Goal: Task Accomplishment & Management: Complete application form

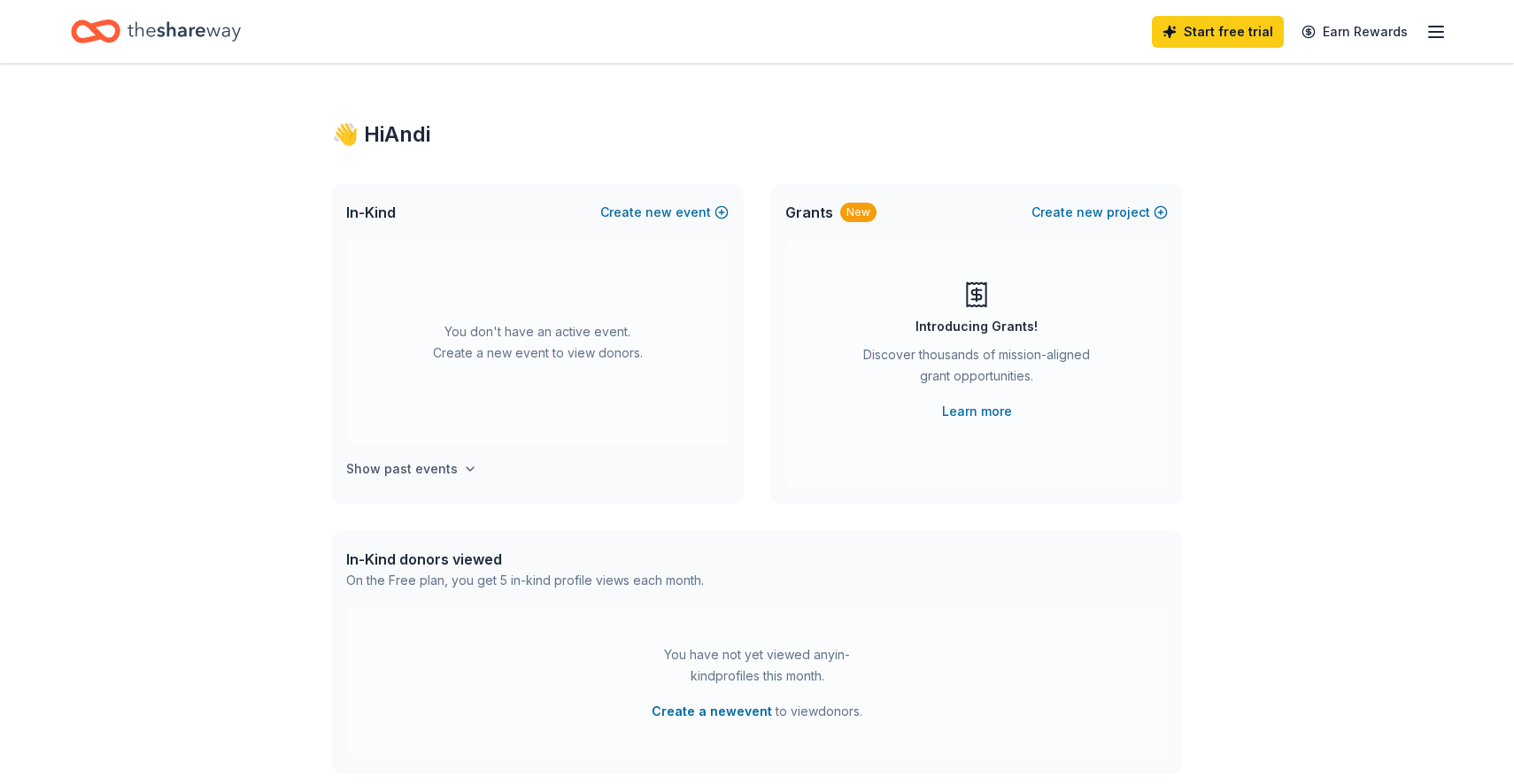
click at [445, 462] on h4 "Show past events" at bounding box center [402, 469] width 112 height 22
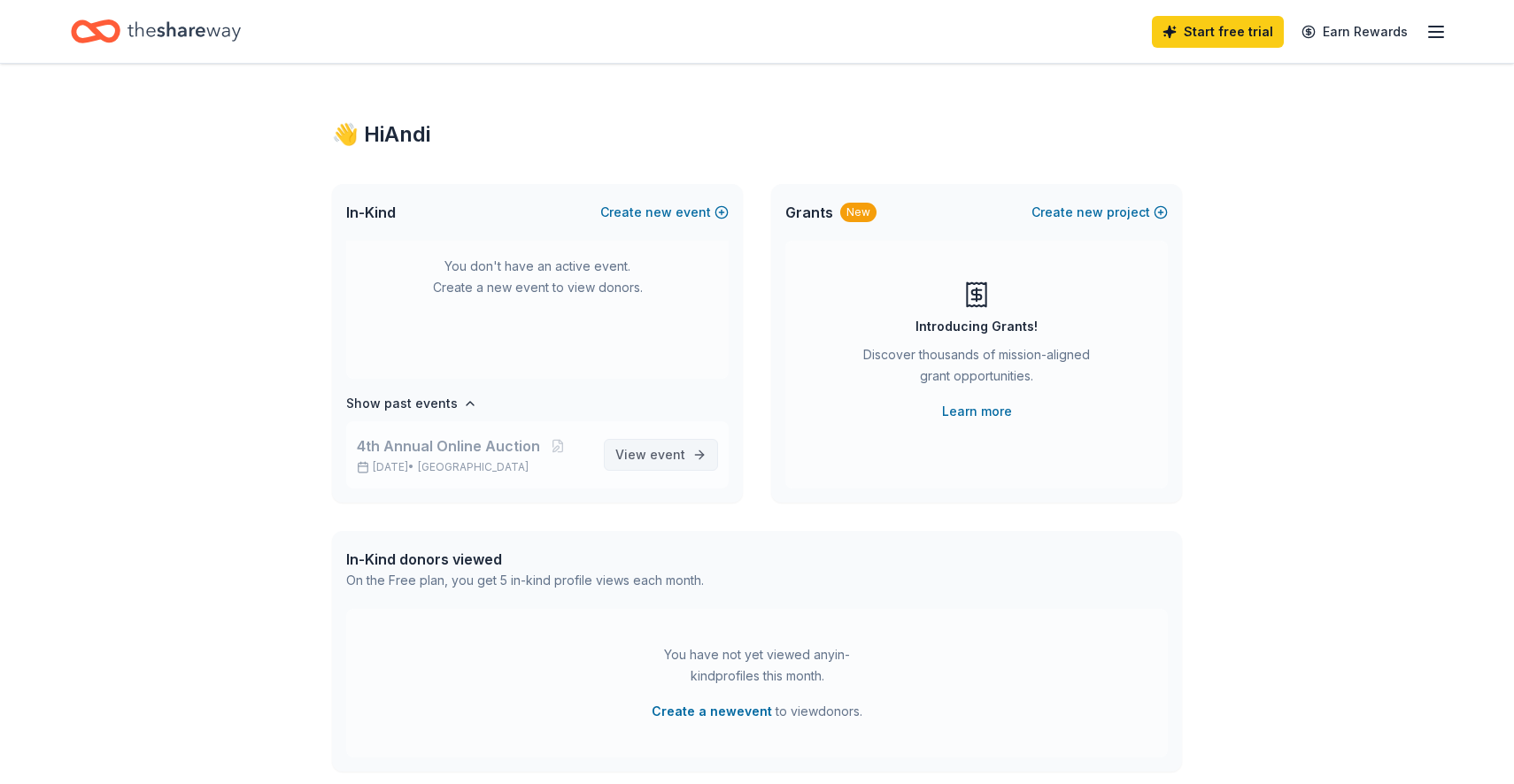
click at [675, 455] on span "event" at bounding box center [668, 454] width 36 height 15
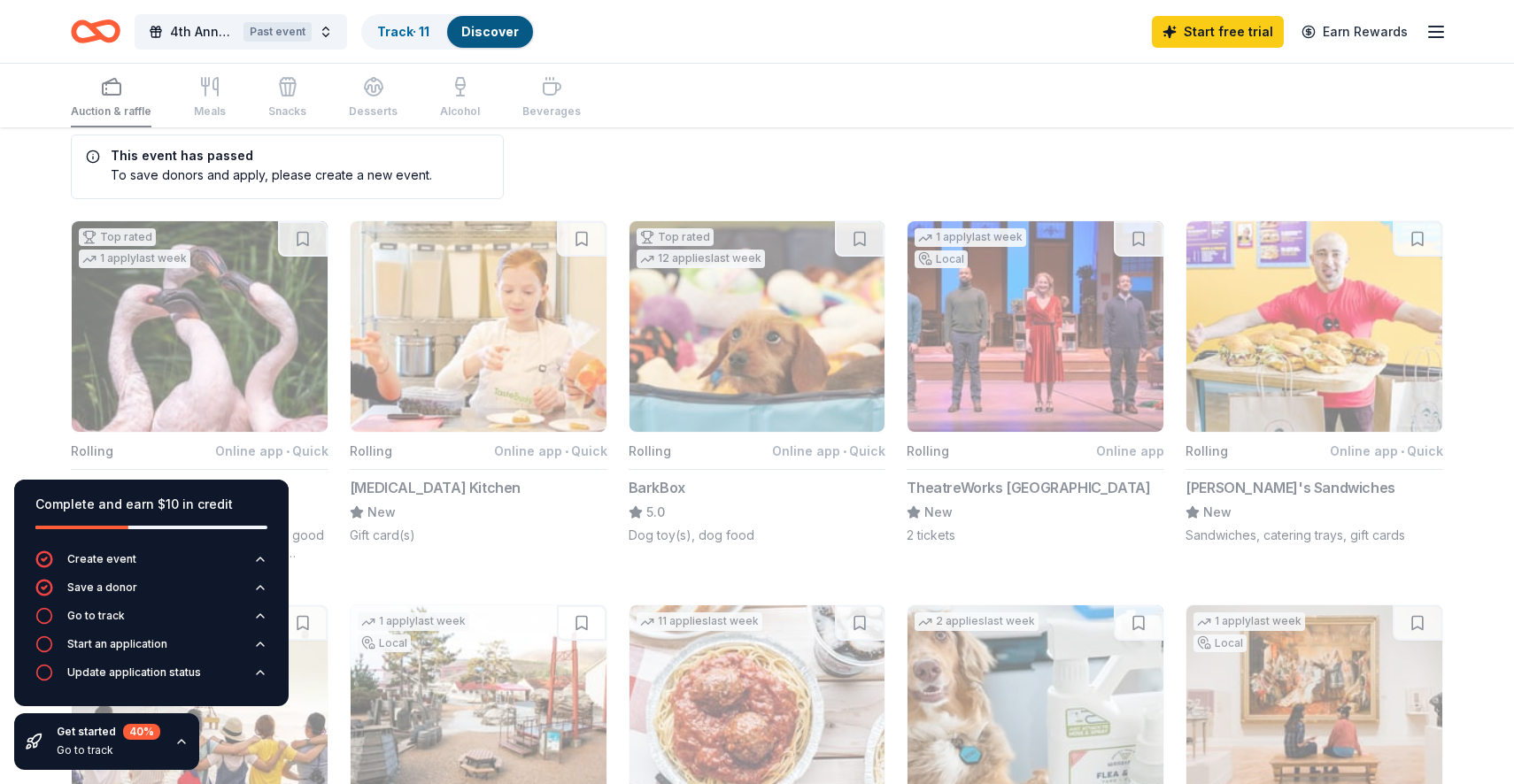
scroll to position [24, 0]
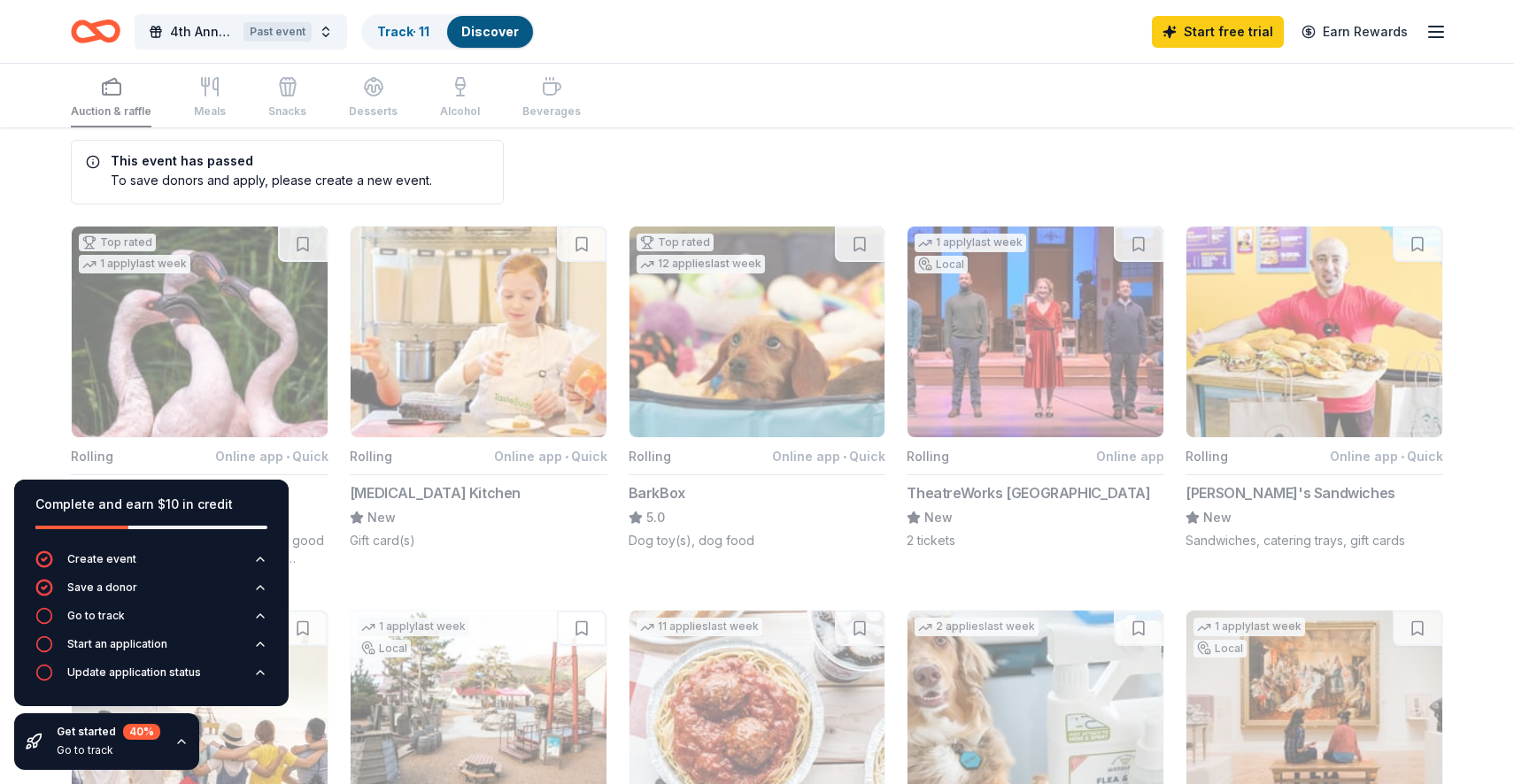
click at [1054, 324] on button "1 apply last week Local Rolling Online app TheatreWorks [GEOGRAPHIC_DATA] New 2…" at bounding box center [1036, 387] width 257 height 324
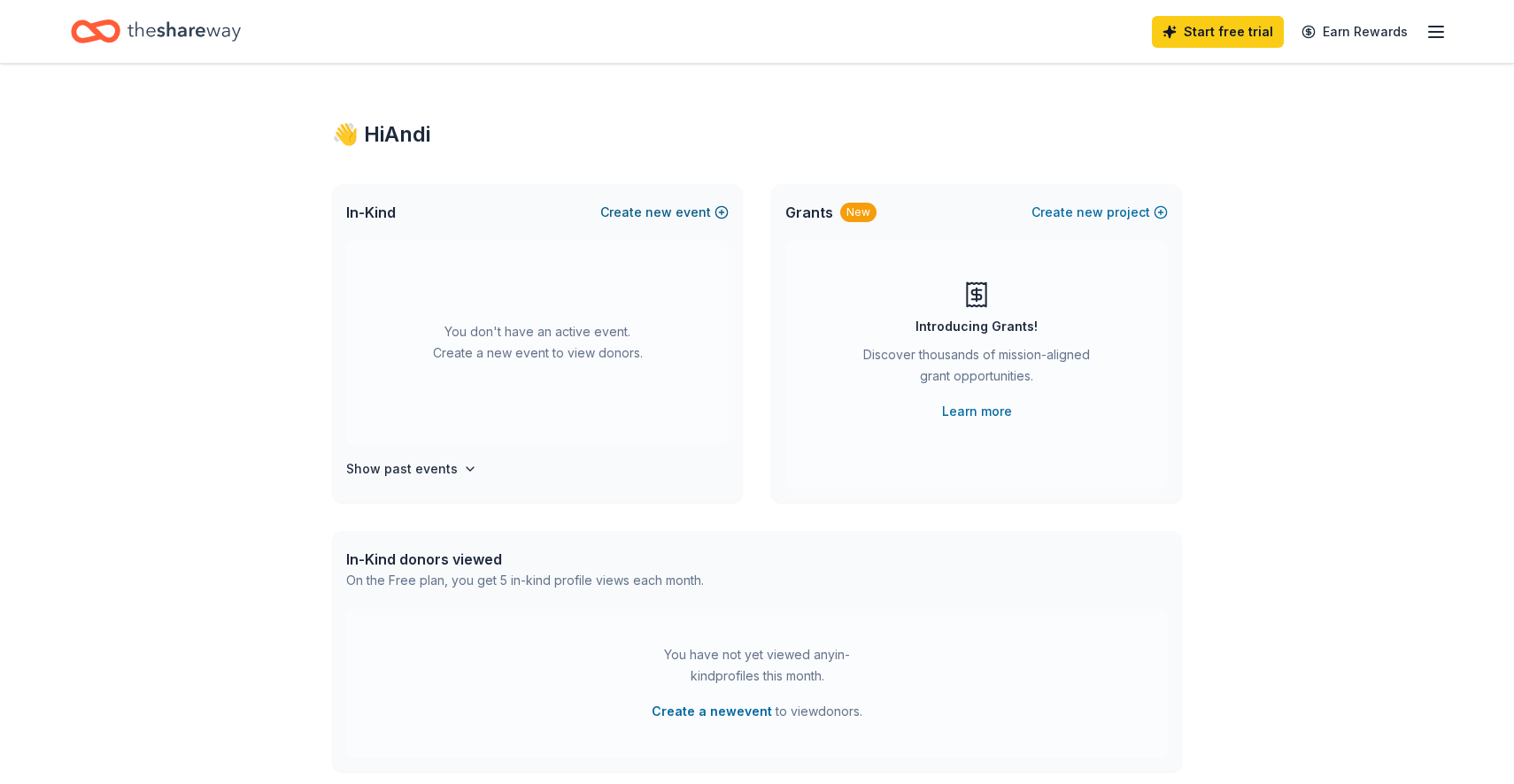
click at [693, 211] on button "Create new event" at bounding box center [664, 212] width 129 height 22
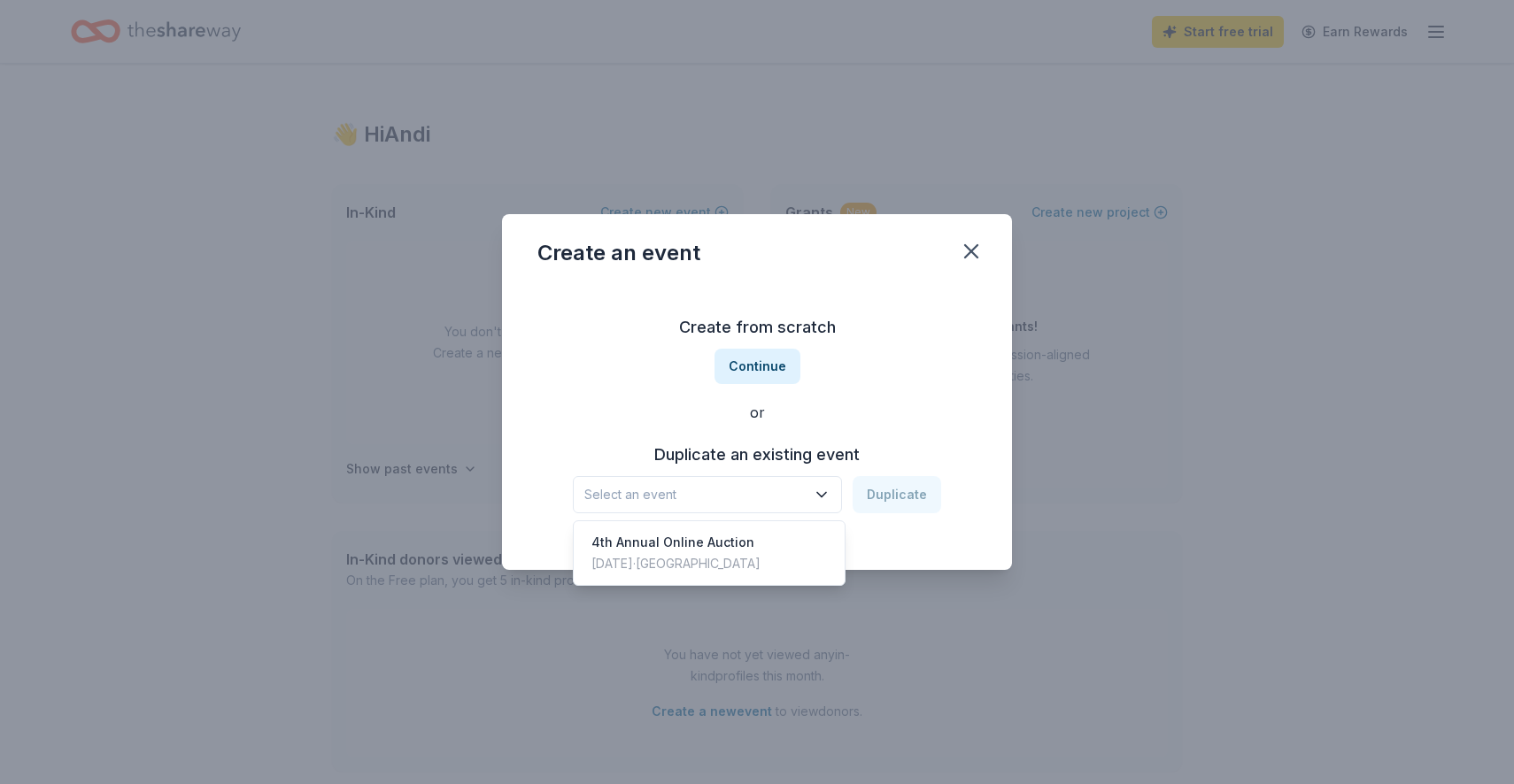
click at [827, 493] on icon "button" at bounding box center [821, 495] width 8 height 5
click at [759, 551] on div "4th Annual Online Auction [DATE] · [GEOGRAPHIC_DATA]" at bounding box center [709, 553] width 264 height 56
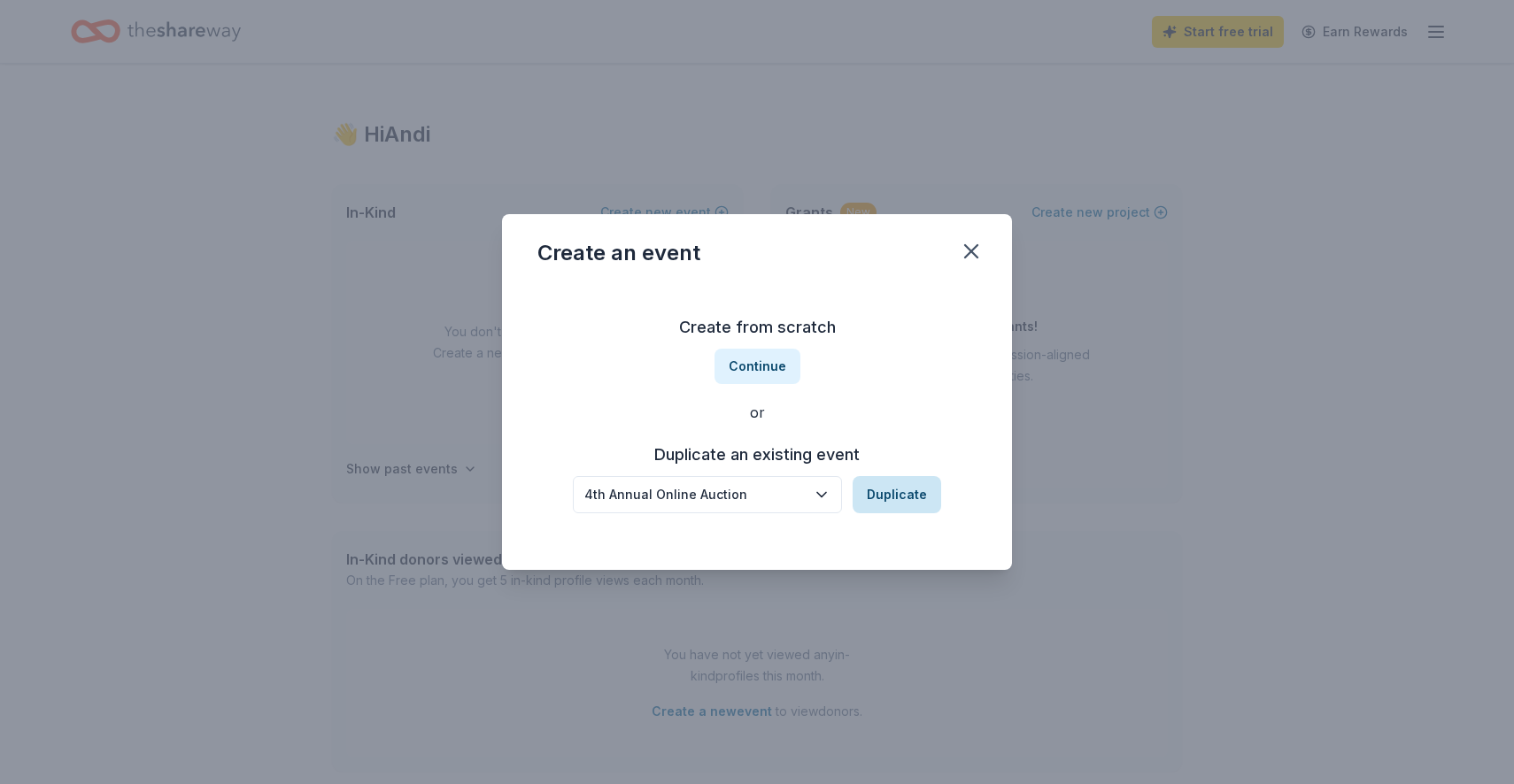
click at [892, 497] on button "Duplicate" at bounding box center [897, 495] width 88 height 38
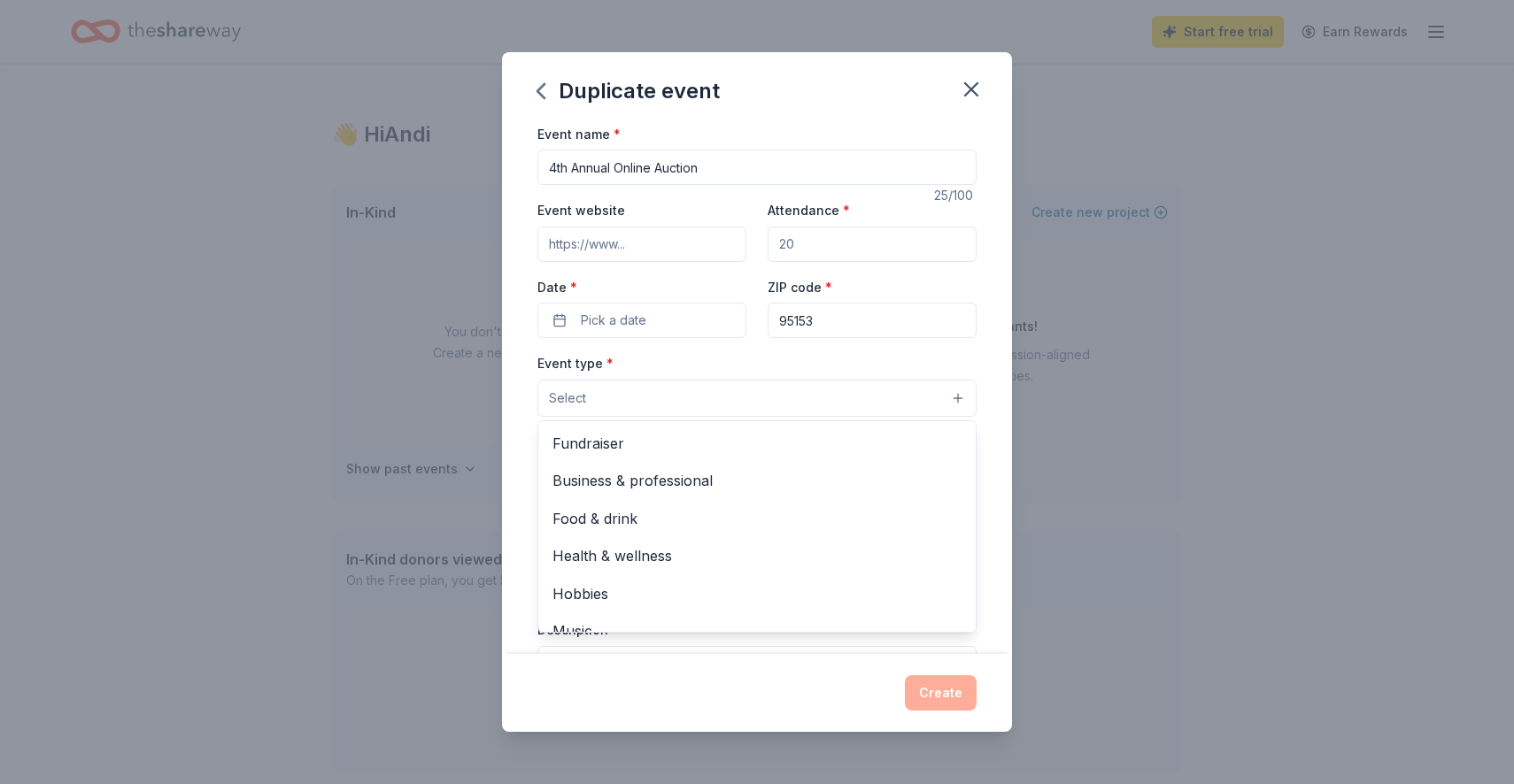
click at [915, 401] on button "Select" at bounding box center [757, 399] width 440 height 38
click at [850, 431] on div "Fundraiser" at bounding box center [757, 444] width 438 height 38
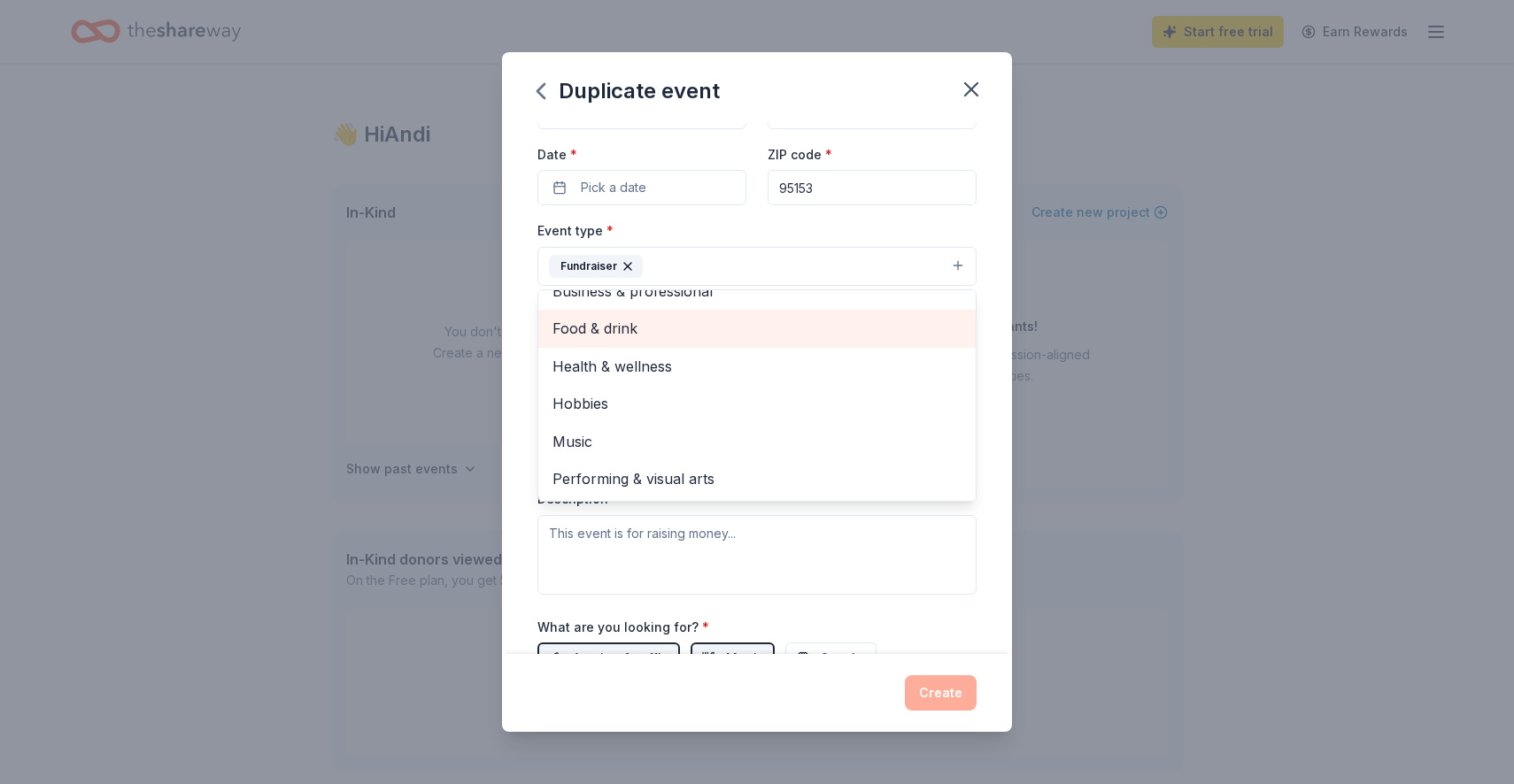
scroll to position [139, 0]
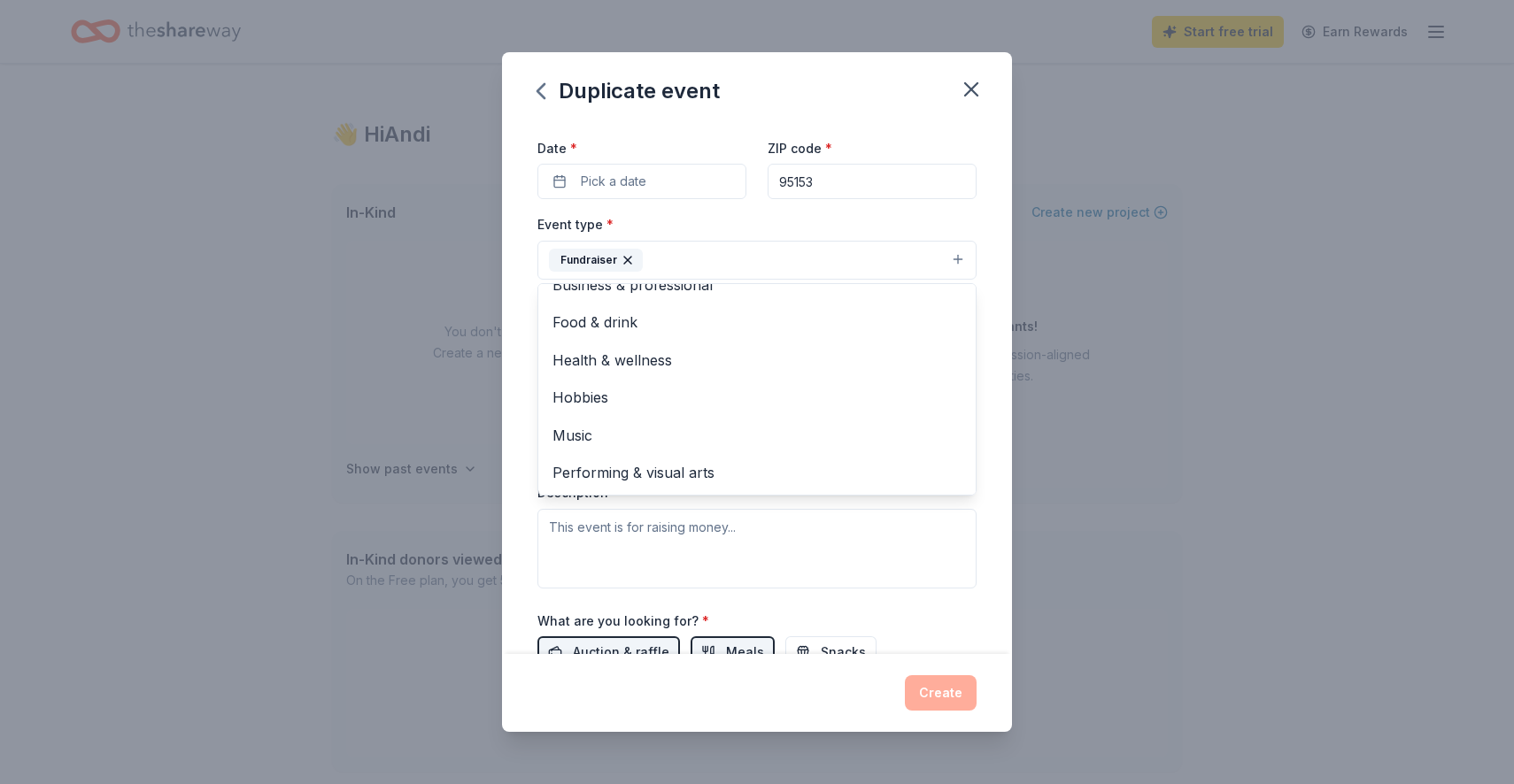
click at [518, 441] on div "Event name * 4th Annual Online Auction 25 /100 Event website Attendance * Date …" at bounding box center [757, 389] width 510 height 532
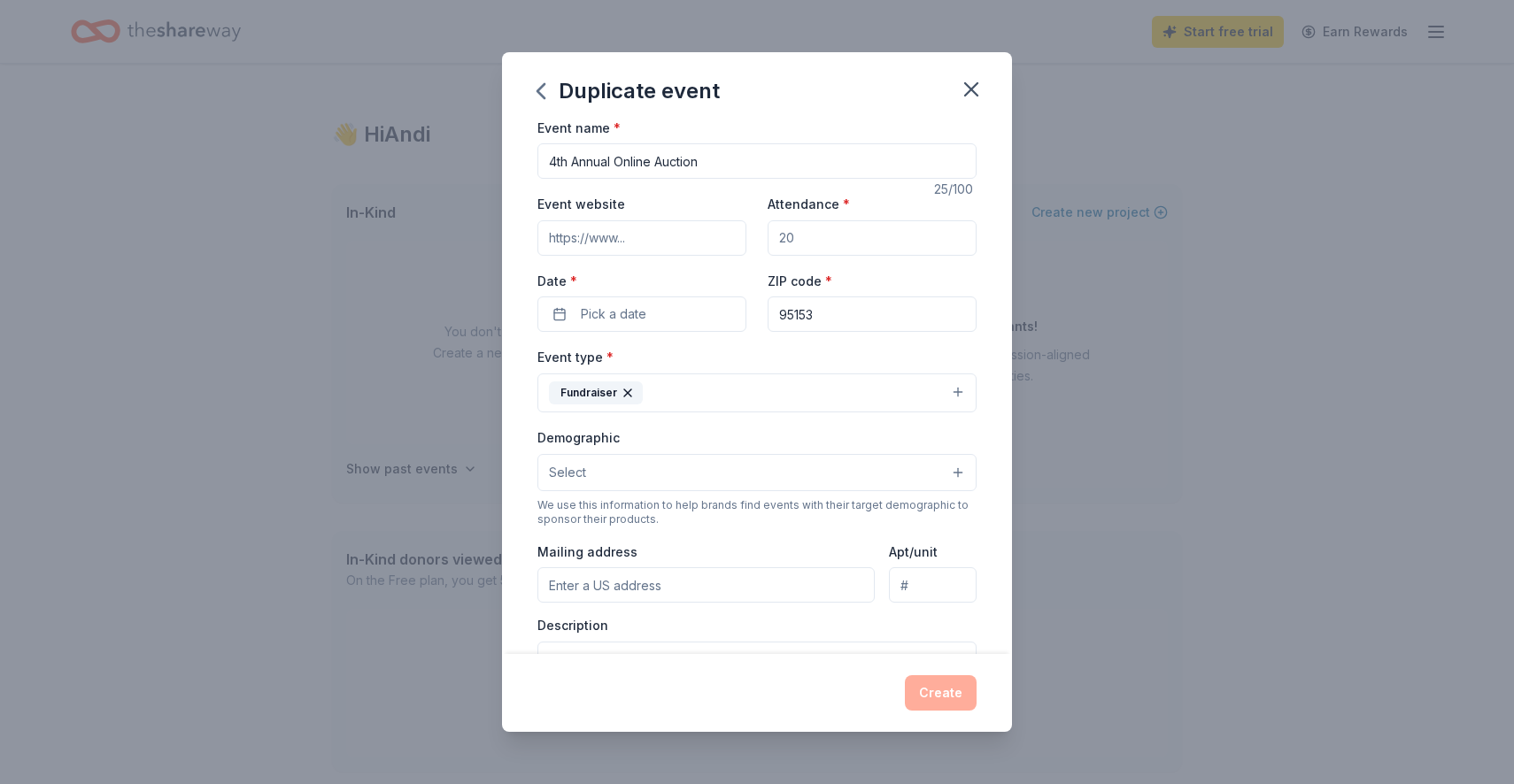
scroll to position [0, 0]
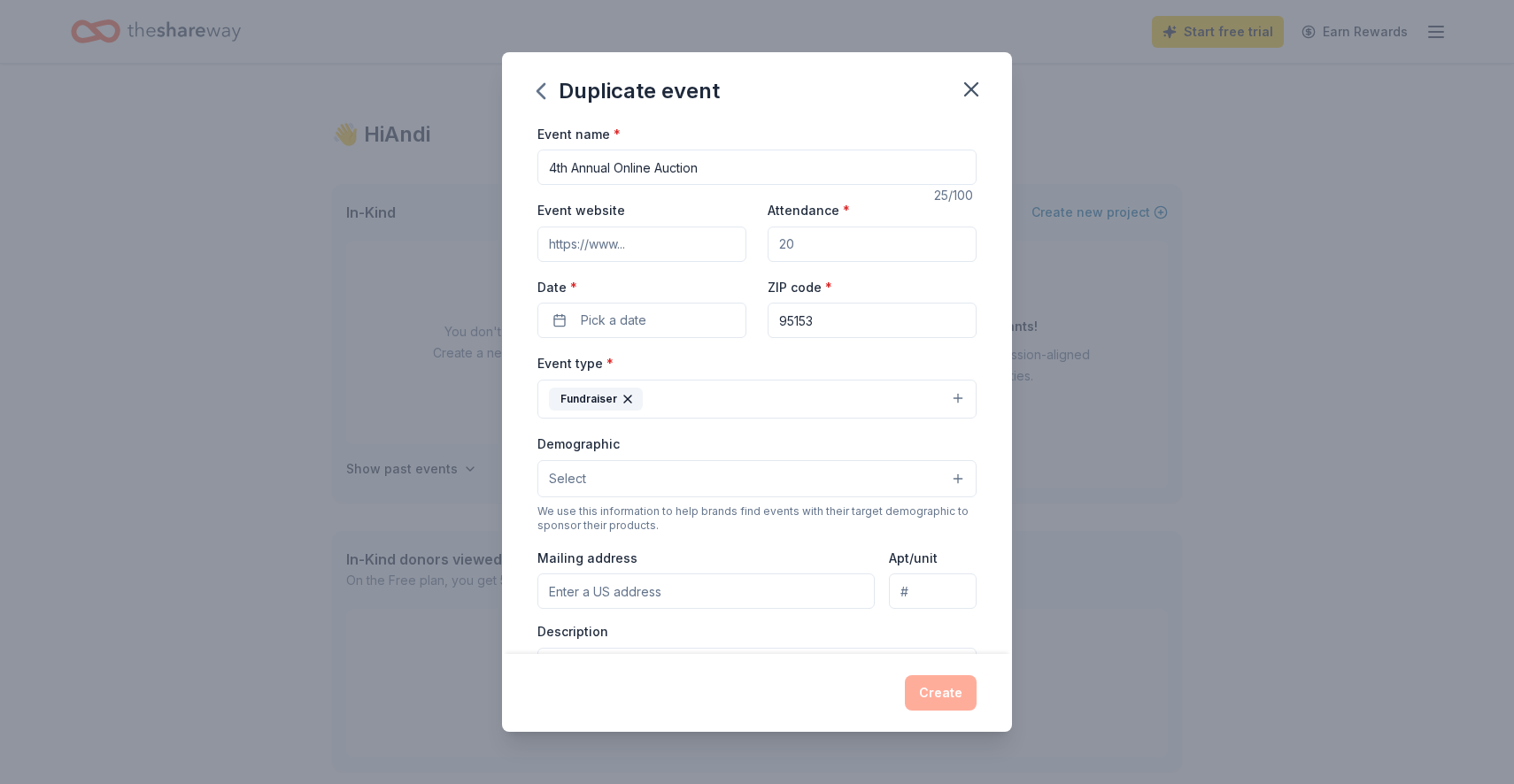
click at [642, 246] on input "Event website" at bounding box center [641, 244] width 209 height 36
click at [821, 245] on input "Attendance *" at bounding box center [873, 244] width 209 height 36
click at [561, 167] on input "4th Annual Online Auction" at bounding box center [757, 167] width 440 height 36
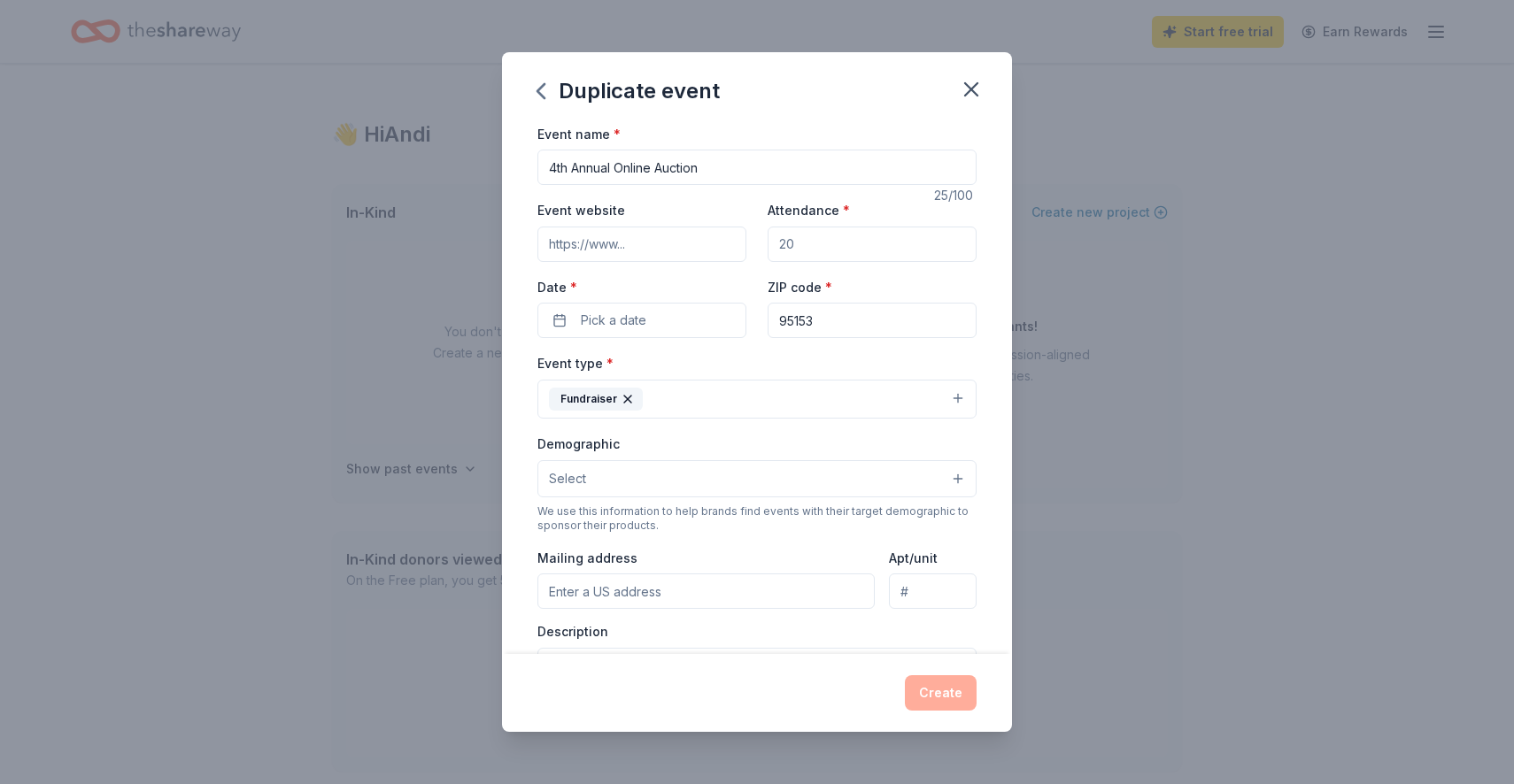
click at [558, 166] on input "4th Annual Online Auction" at bounding box center [757, 167] width 440 height 36
type input "5th Annual Online Auction"
click at [842, 239] on input "Attendance *" at bounding box center [873, 244] width 209 height 36
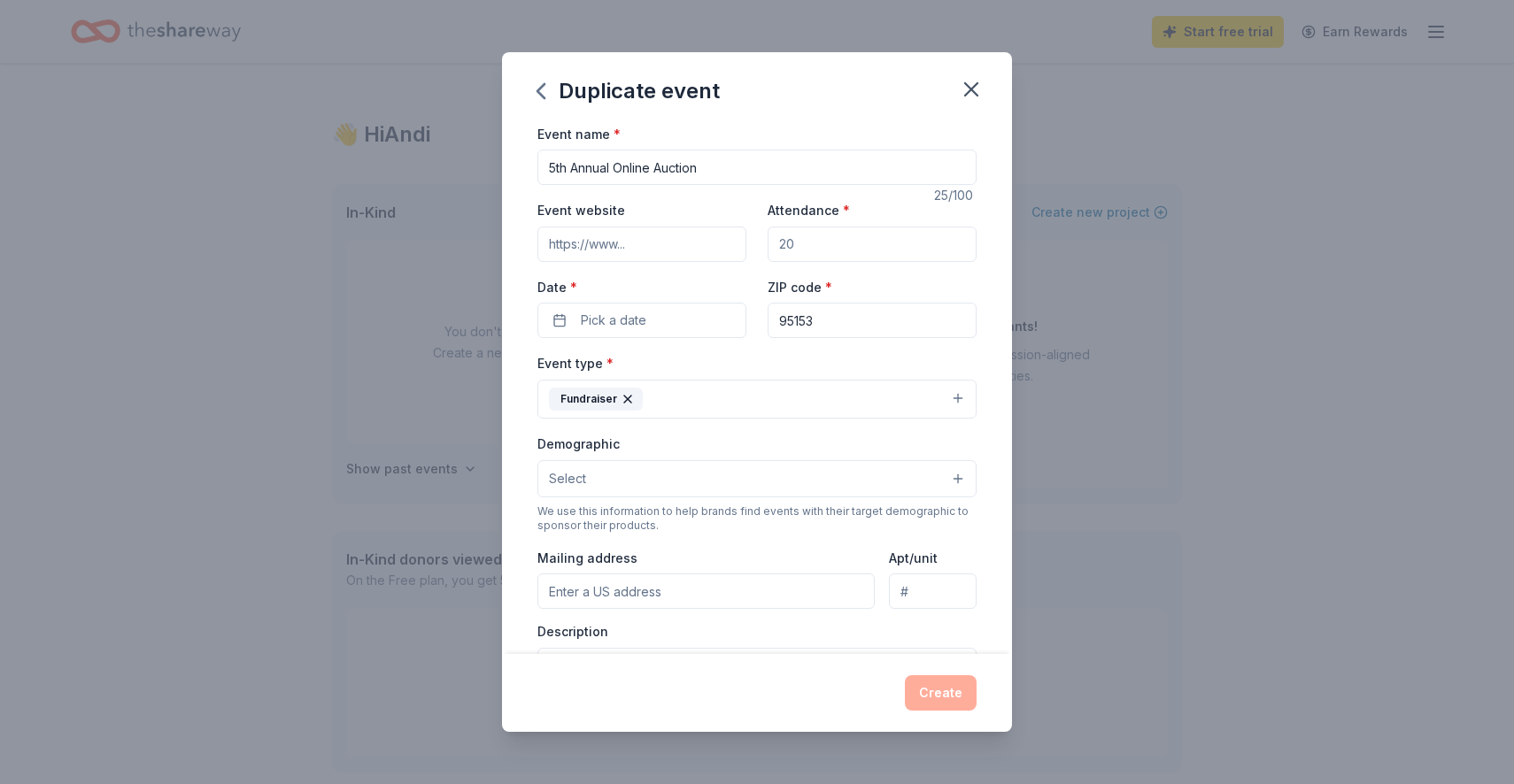
click at [800, 239] on input "Attendance *" at bounding box center [873, 244] width 209 height 36
click at [785, 247] on input "Attendance *" at bounding box center [873, 244] width 209 height 36
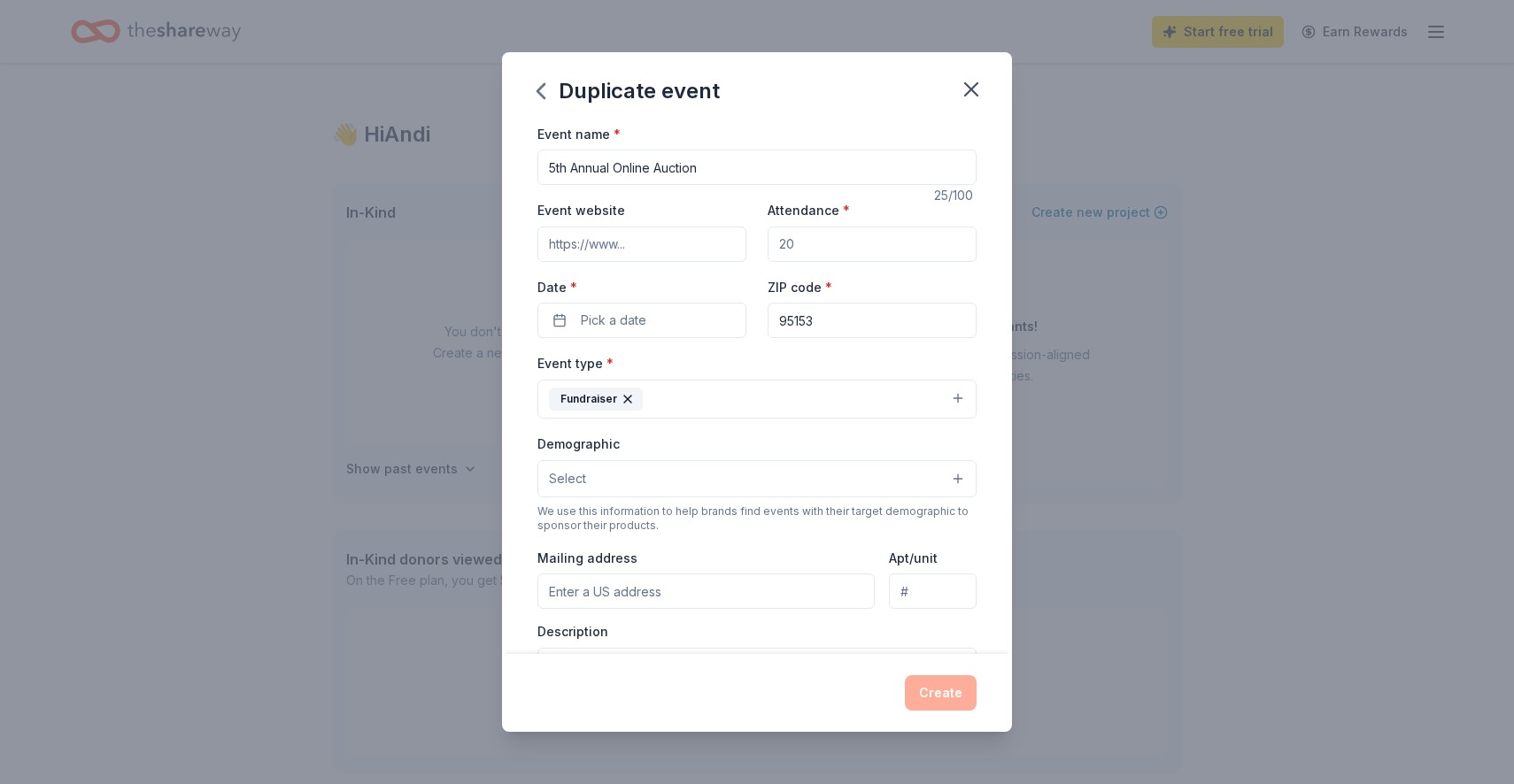
click at [785, 247] on input "Attendance *" at bounding box center [873, 244] width 209 height 36
type input "300"
click at [702, 321] on button "Pick a date" at bounding box center [641, 320] width 209 height 36
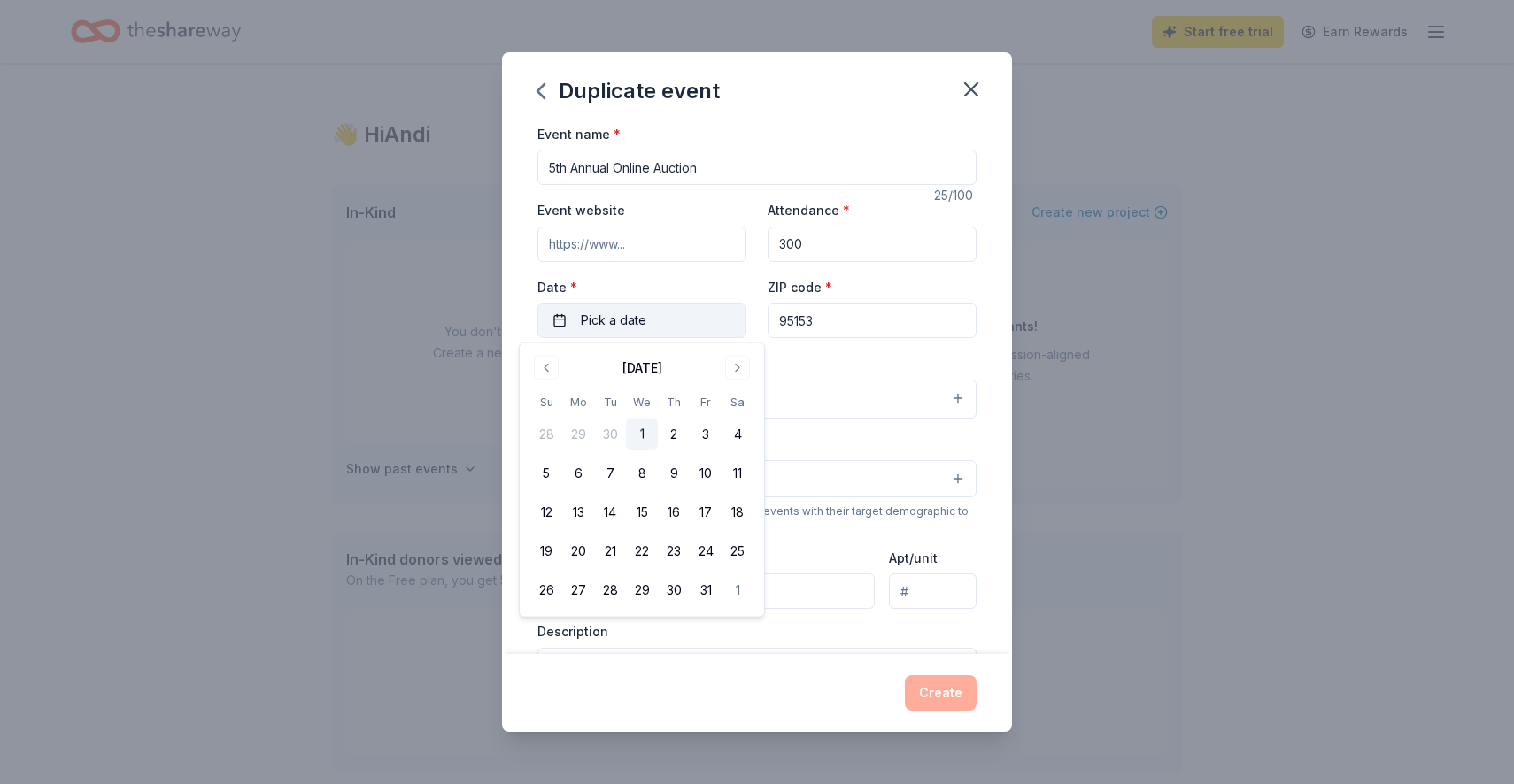
click at [702, 321] on button "Pick a date" at bounding box center [641, 320] width 209 height 36
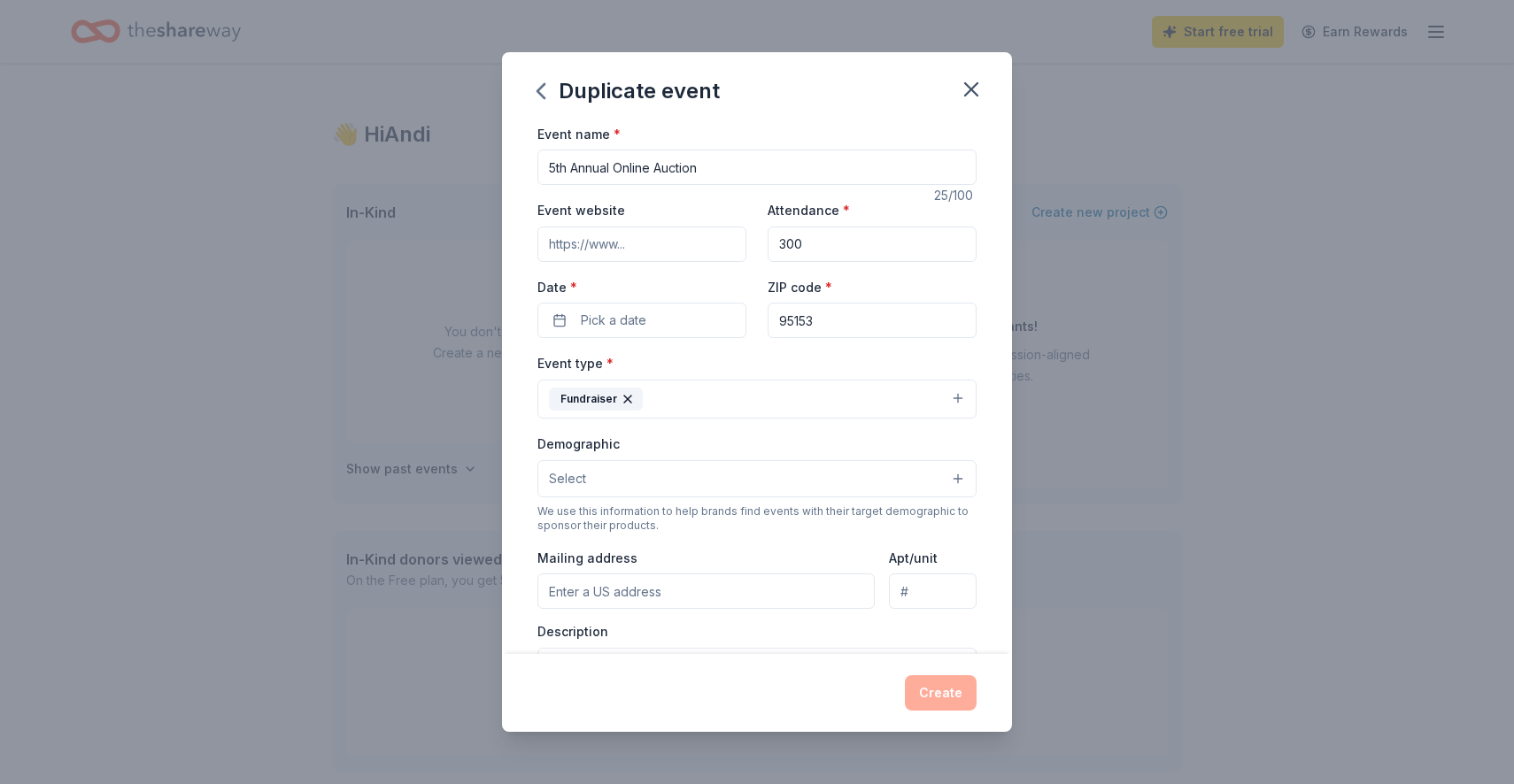
click at [827, 319] on input "95153" at bounding box center [873, 320] width 209 height 36
type input "95123"
click at [675, 313] on button "Pick a date" at bounding box center [641, 320] width 209 height 36
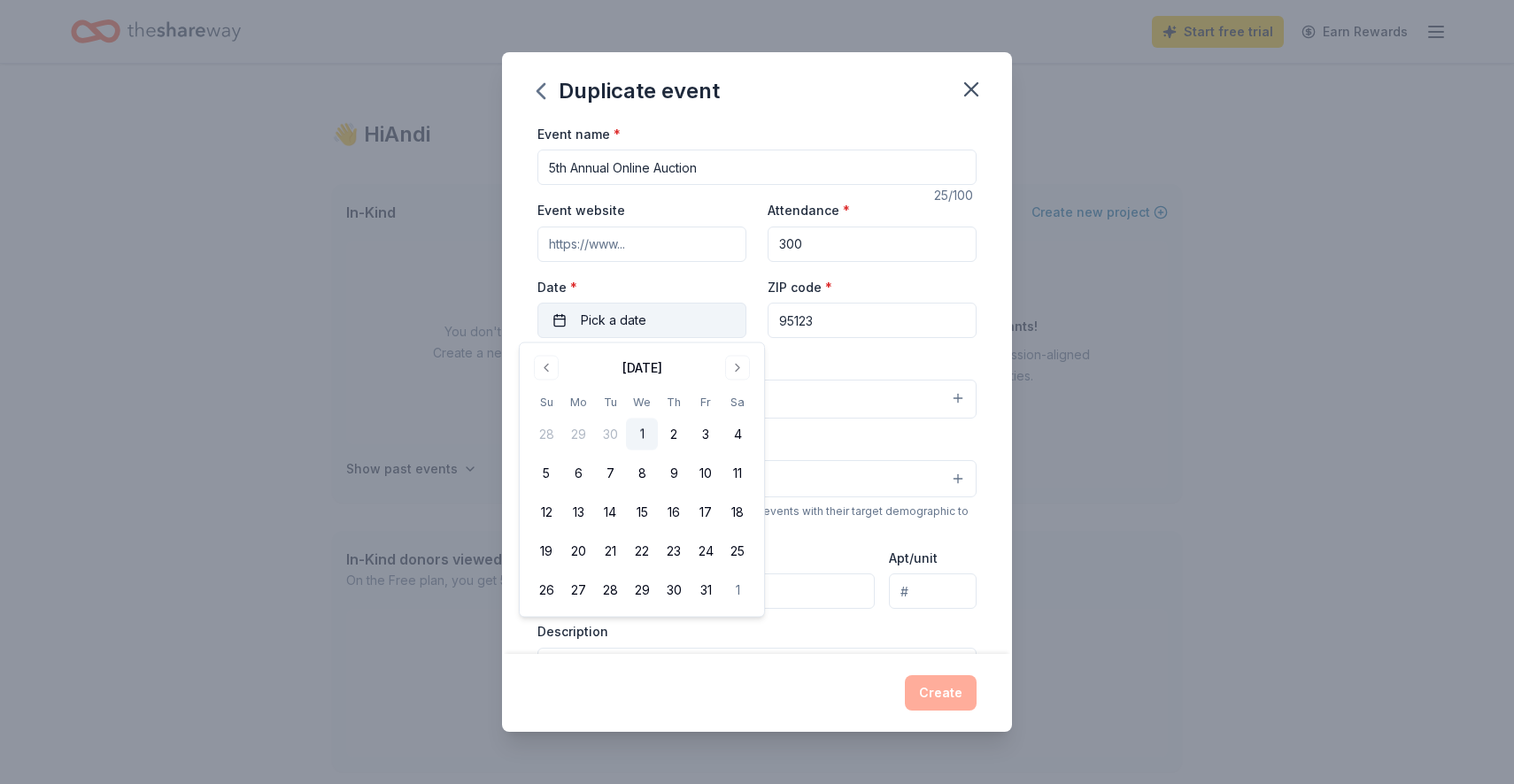
click at [675, 314] on button "Pick a date" at bounding box center [641, 320] width 209 height 36
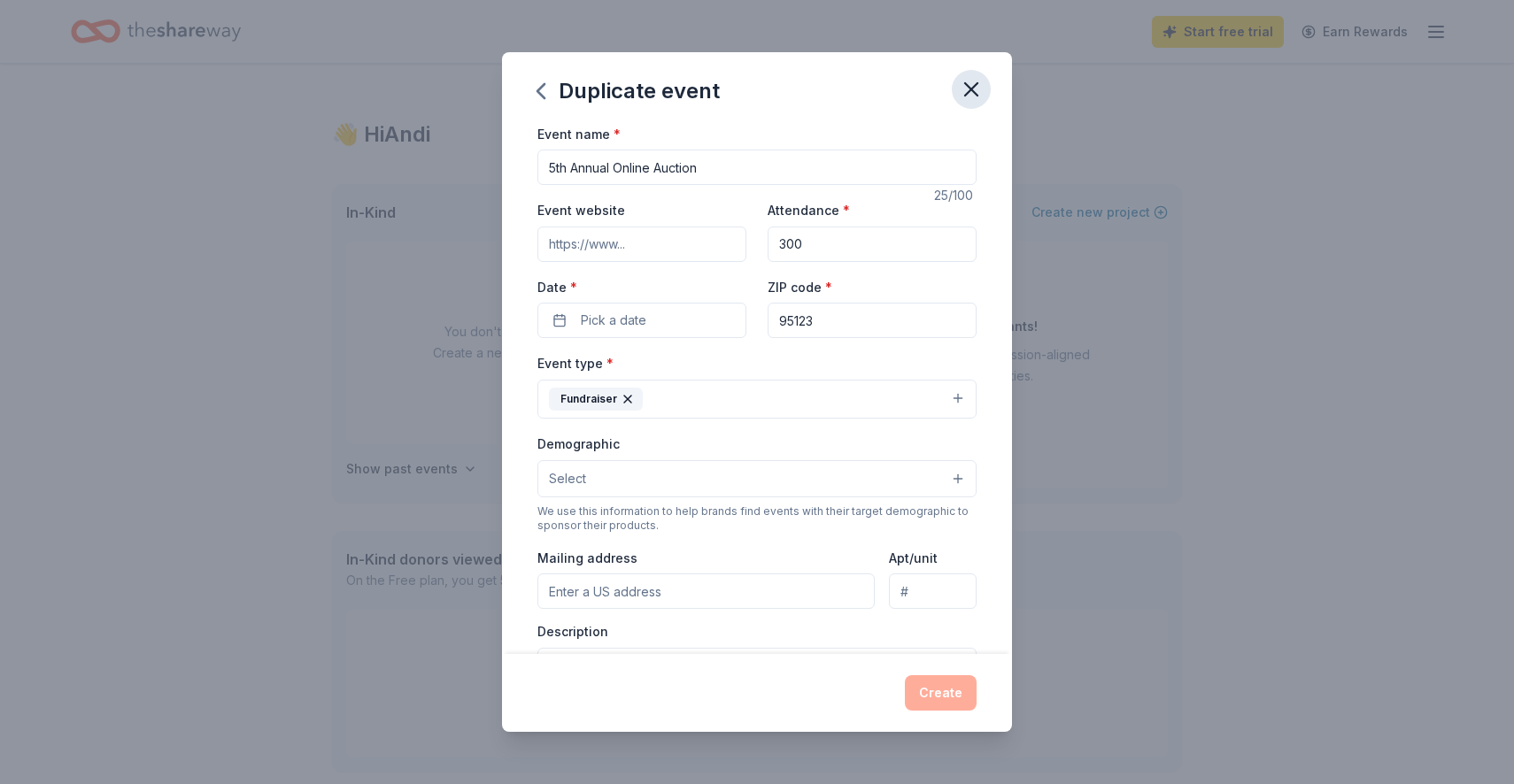
click at [975, 85] on icon "button" at bounding box center [971, 89] width 12 height 12
click at [981, 88] on icon "button" at bounding box center [971, 89] width 24 height 24
